Goal: Task Accomplishment & Management: Manage account settings

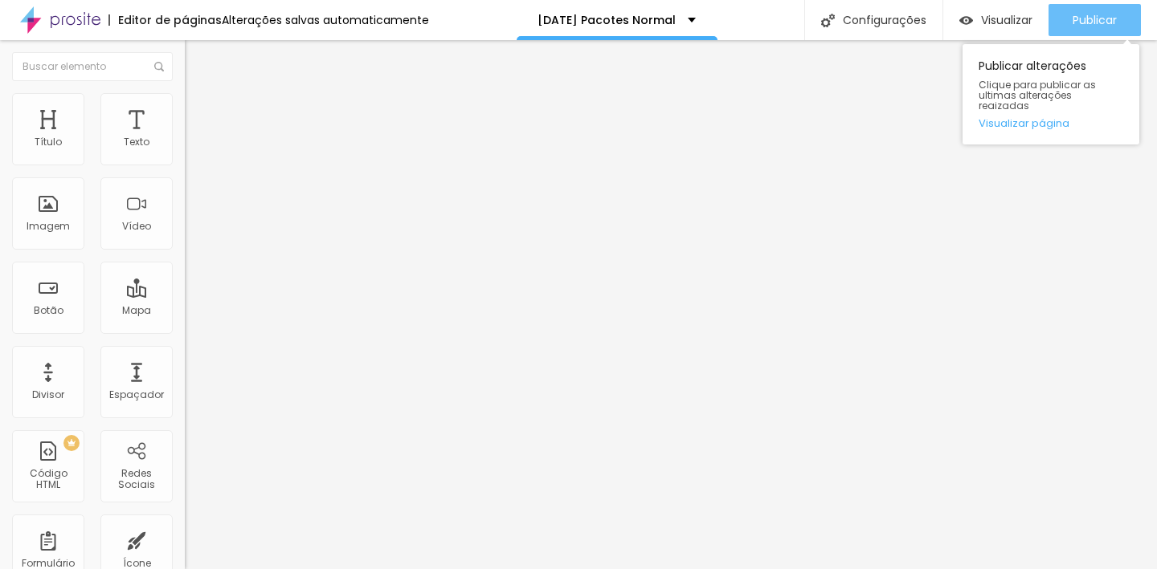
click at [1110, 16] on span "Publicar" at bounding box center [1094, 20] width 44 height 13
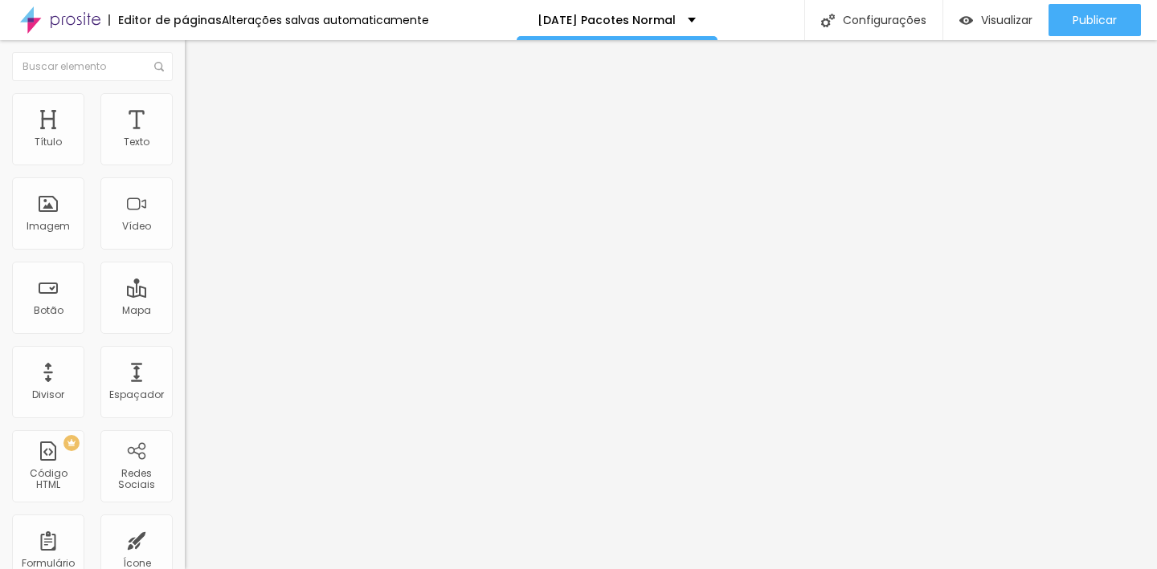
click at [199, 109] on span "Estilo" at bounding box center [211, 104] width 25 height 14
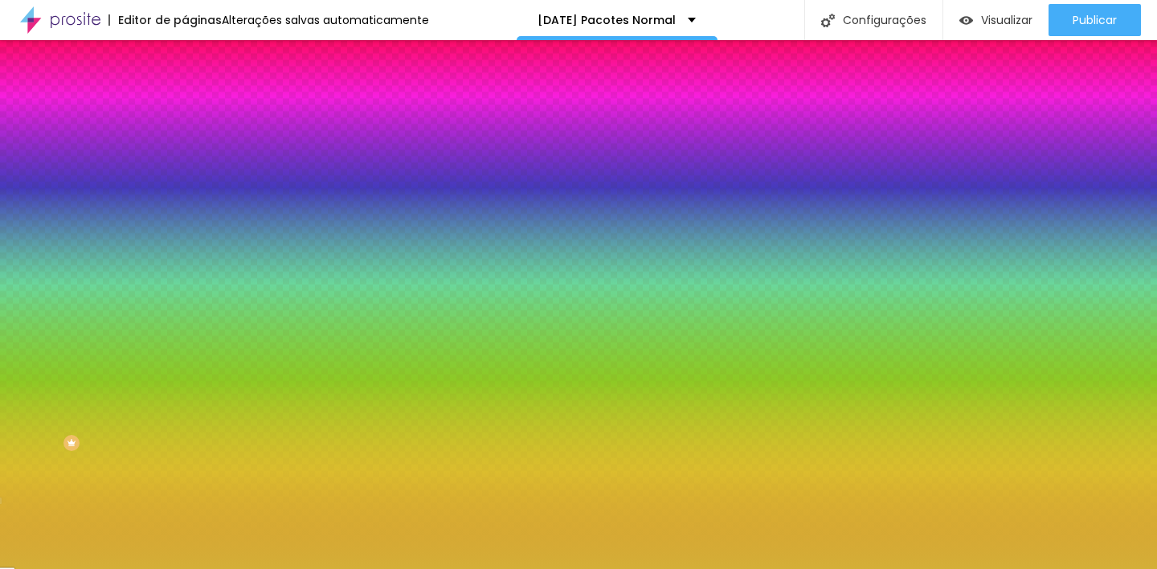
click at [185, 153] on div at bounding box center [277, 153] width 185 height 0
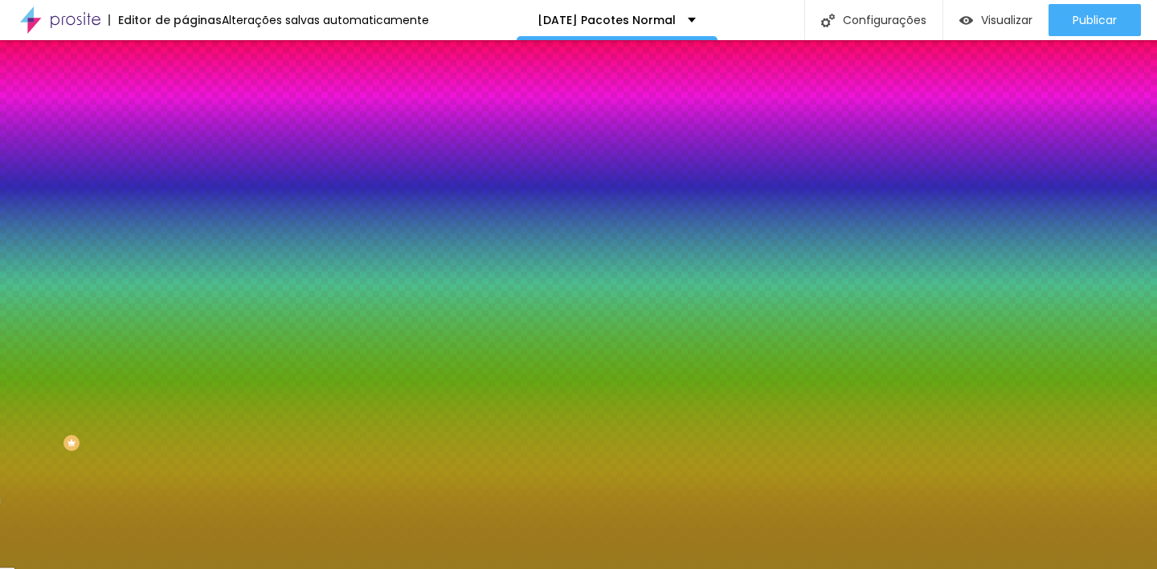
click at [108, 231] on div at bounding box center [578, 284] width 1157 height 569
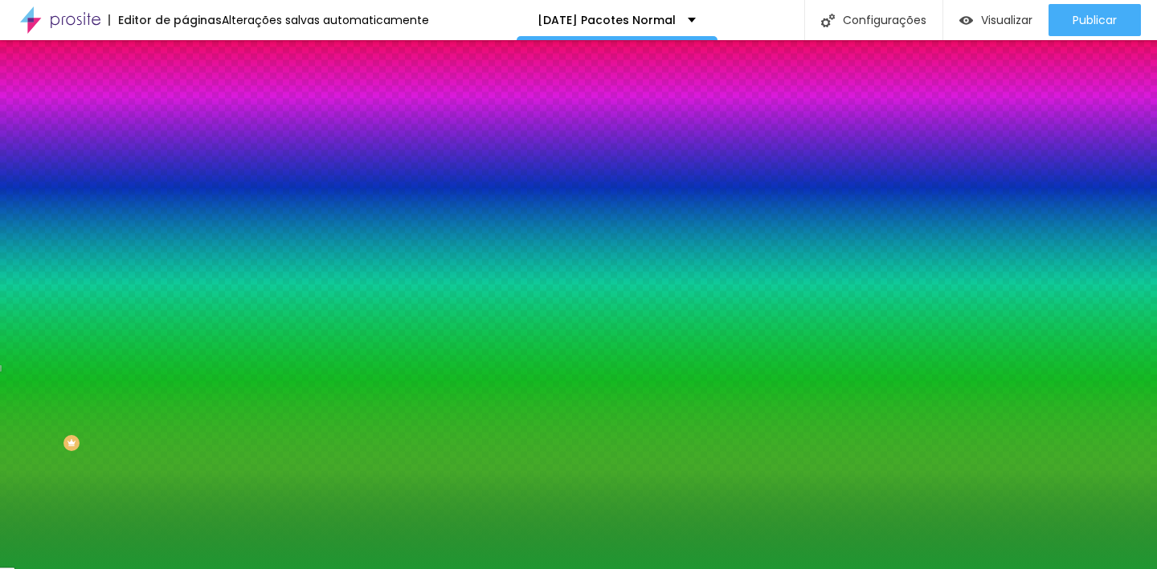
drag, startPoint x: 136, startPoint y: 240, endPoint x: 143, endPoint y: 258, distance: 19.1
click at [143, 258] on div at bounding box center [578, 284] width 1157 height 569
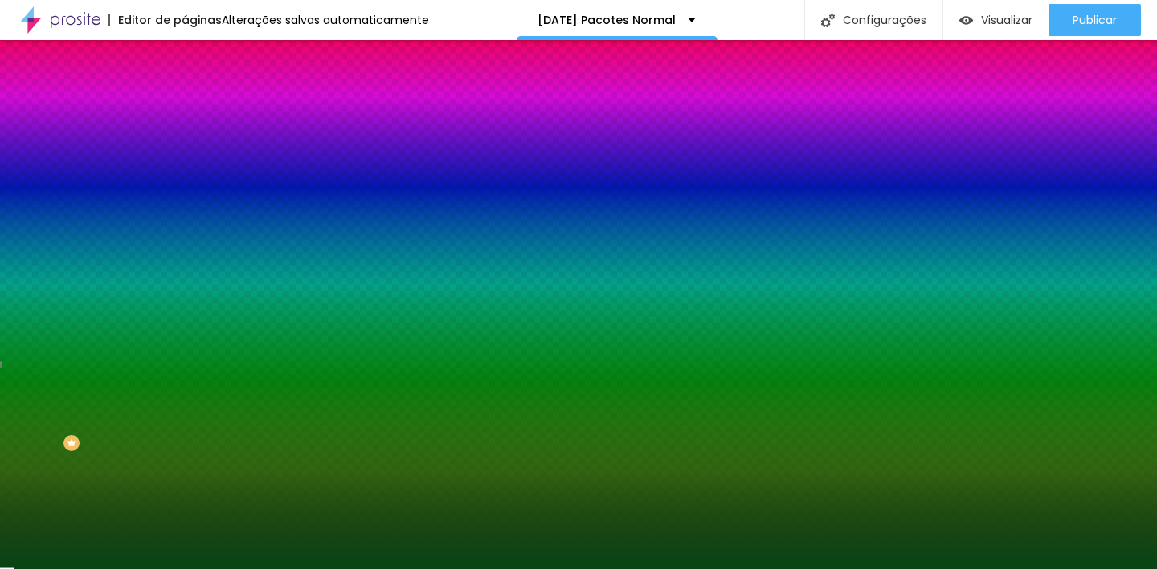
type input "#073D12"
drag, startPoint x: 116, startPoint y: 263, endPoint x: 117, endPoint y: 273, distance: 10.5
click at [117, 273] on div at bounding box center [578, 284] width 1157 height 569
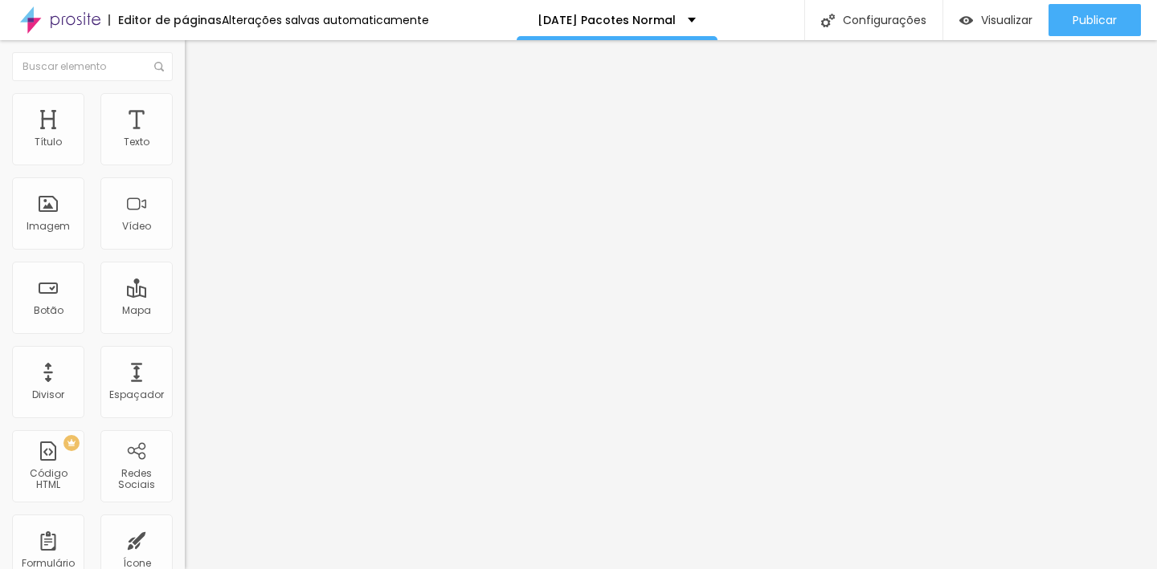
click at [199, 109] on span "Estilo" at bounding box center [211, 104] width 25 height 14
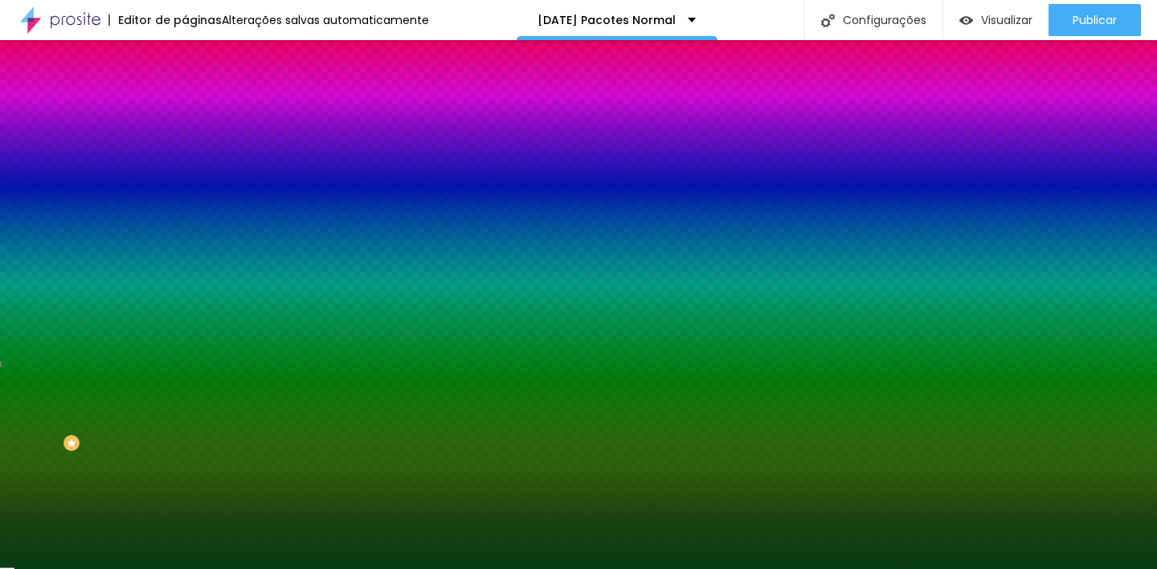
click at [185, 169] on input "#073D12" at bounding box center [281, 161] width 193 height 16
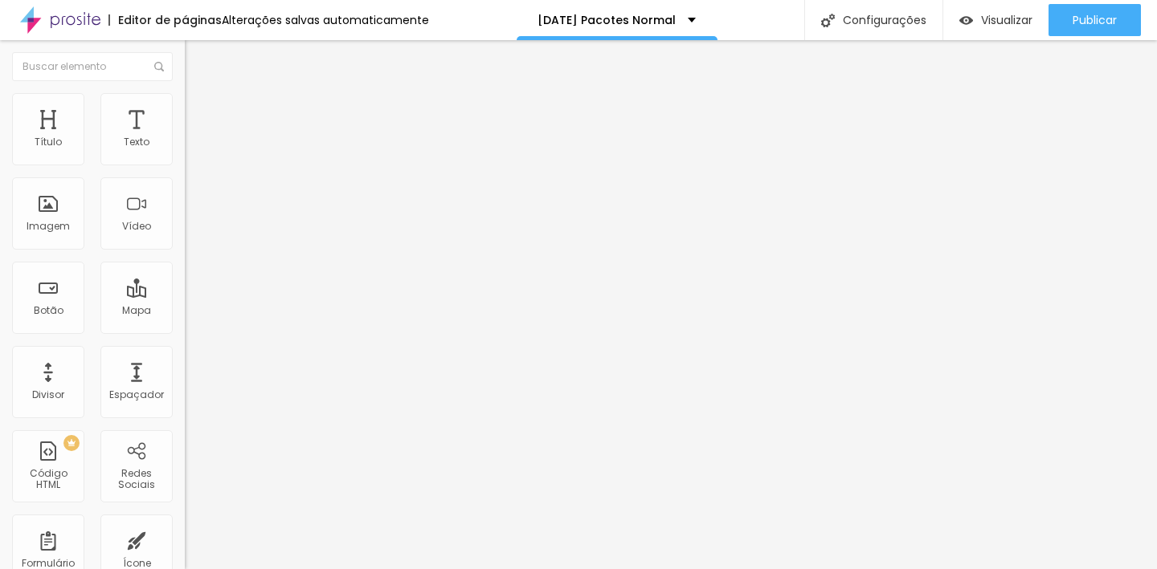
click at [185, 107] on li "Estilo" at bounding box center [277, 101] width 185 height 16
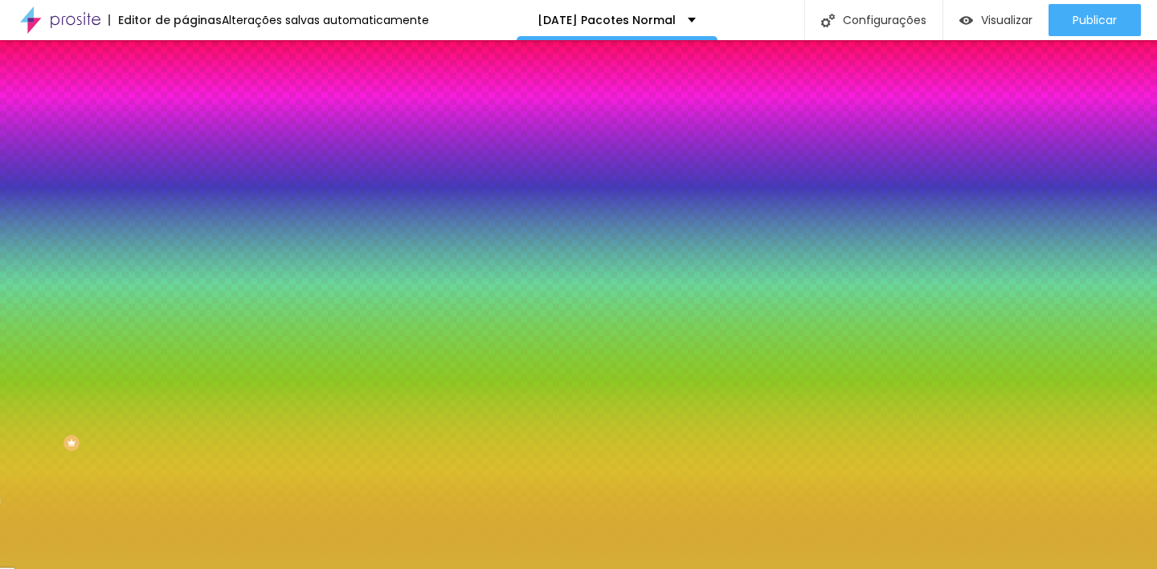
click at [185, 163] on input "#D4AF37" at bounding box center [281, 161] width 193 height 16
paste input "073D12"
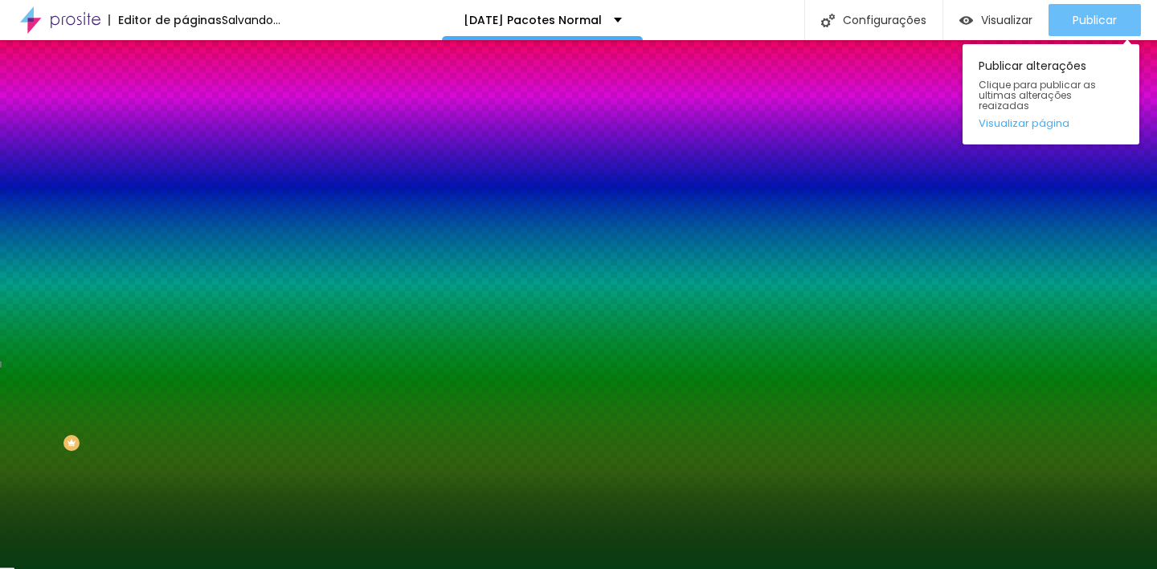
type input "#073D12"
click at [1095, 25] on span "Publicar" at bounding box center [1094, 20] width 44 height 13
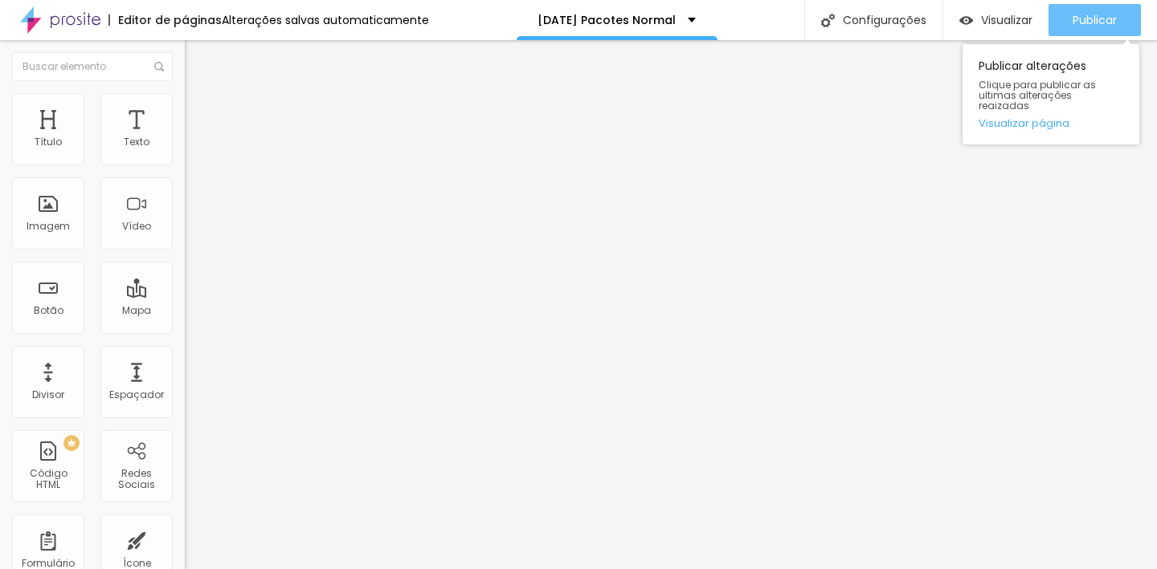
click at [1079, 23] on span "Publicar" at bounding box center [1094, 20] width 44 height 13
